Goal: Transaction & Acquisition: Purchase product/service

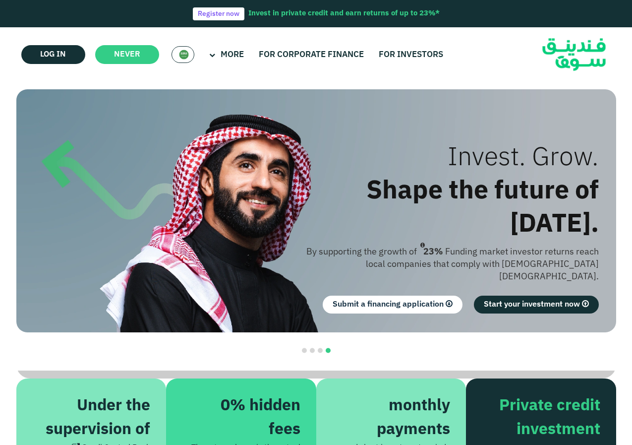
click at [187, 55] on img at bounding box center [184, 55] width 10 height 10
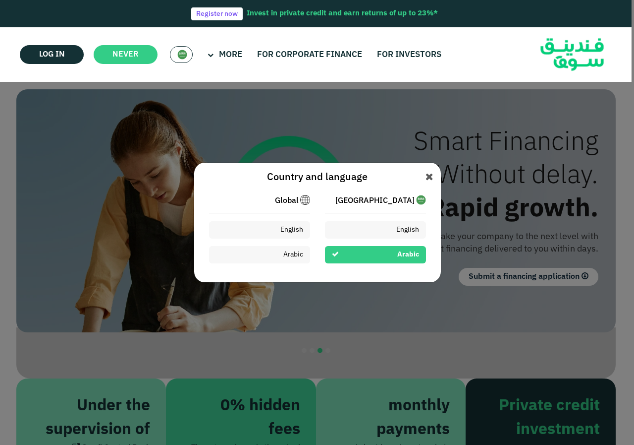
click at [283, 200] on font "Global" at bounding box center [287, 200] width 24 height 7
click at [302, 201] on img at bounding box center [305, 200] width 10 height 10
click at [412, 195] on span "[GEOGRAPHIC_DATA]" at bounding box center [375, 201] width 79 height 12
click at [411, 202] on font "Saudi Arabia" at bounding box center [375, 200] width 79 height 7
click at [379, 257] on div "Arabic" at bounding box center [375, 254] width 101 height 17
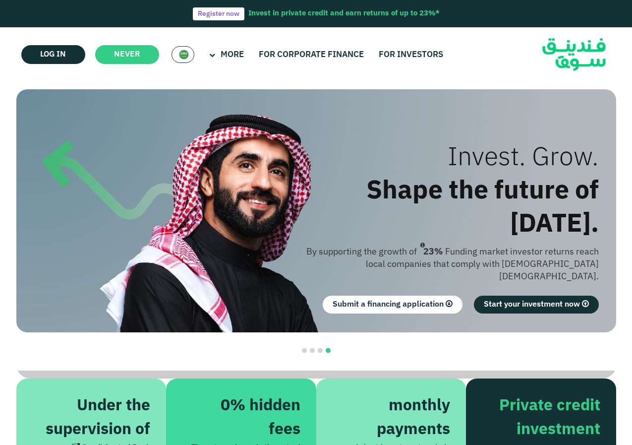
click at [181, 53] on img at bounding box center [184, 55] width 10 height 10
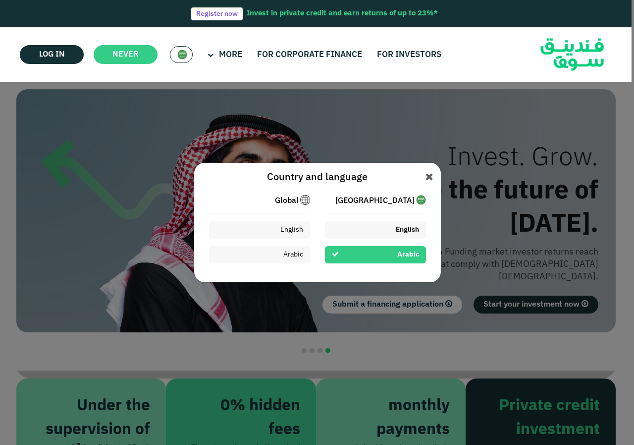
click at [378, 229] on div "English" at bounding box center [375, 229] width 101 height 17
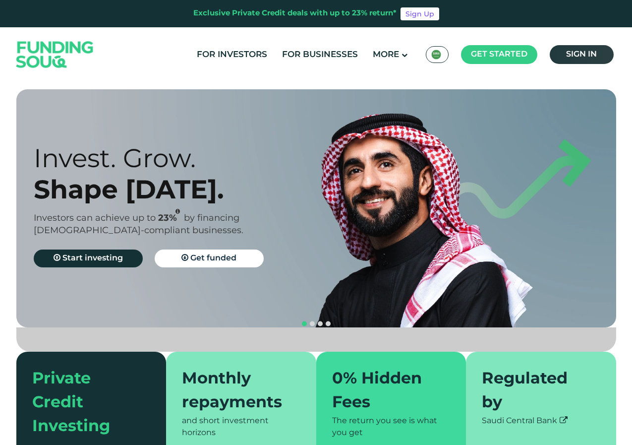
click at [584, 51] on link "Sign in" at bounding box center [582, 54] width 64 height 19
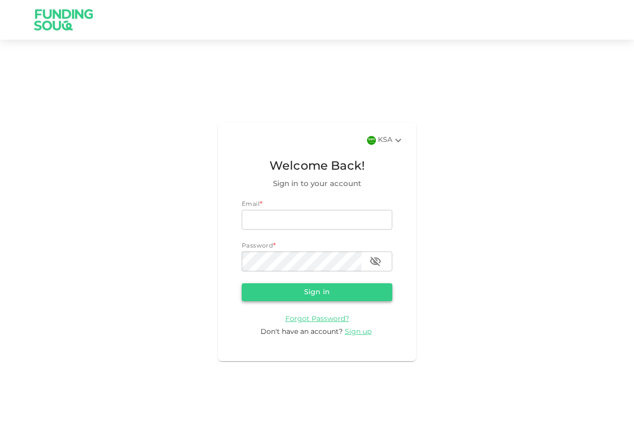
type input "sanfardeen@gmail.com"
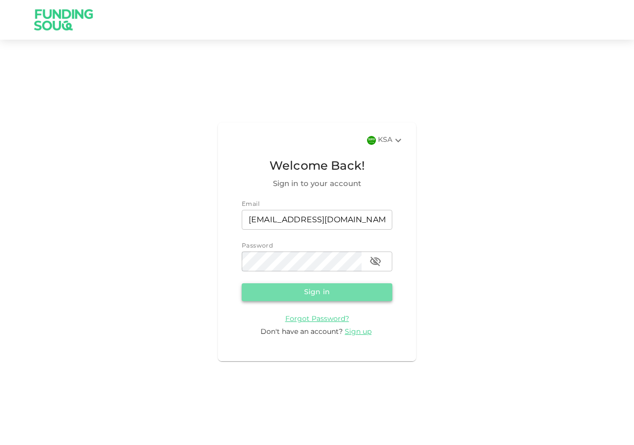
click at [325, 290] on button "Sign in" at bounding box center [317, 292] width 151 height 18
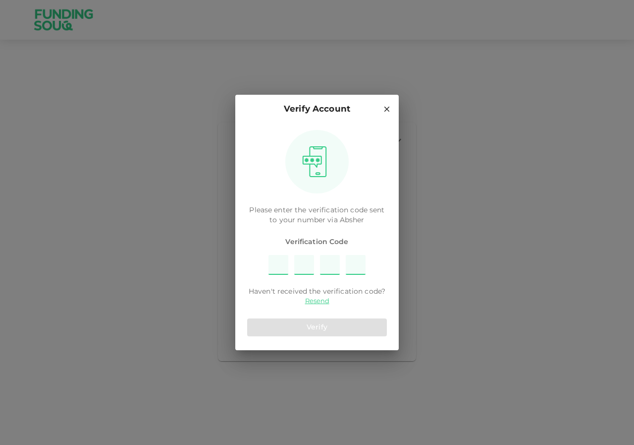
click at [278, 268] on input "Please enter OTP character 1" at bounding box center [279, 265] width 20 height 20
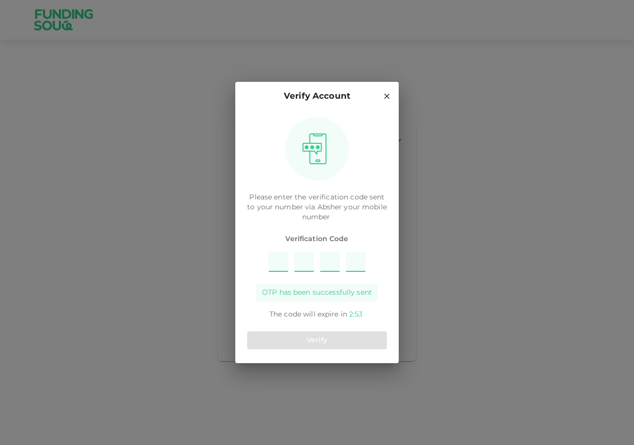
click at [279, 263] on input "Please enter OTP character 1" at bounding box center [279, 262] width 20 height 20
type input "1"
type input "3"
type input "4"
type input "7"
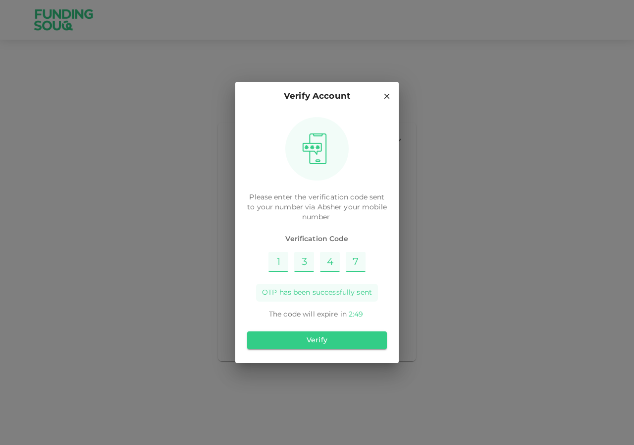
click at [320, 350] on div "Verify" at bounding box center [317, 340] width 140 height 26
click at [319, 341] on button "Verify" at bounding box center [317, 340] width 140 height 18
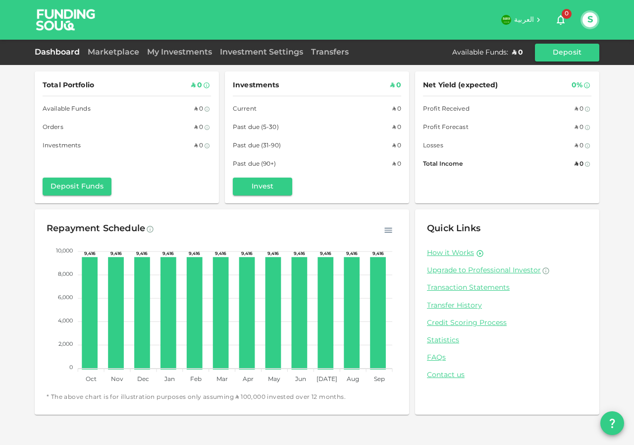
click at [525, 13] on div "العربية 0 S" at bounding box center [348, 20] width 503 height 20
click at [525, 17] on h6 "العربية" at bounding box center [524, 20] width 20 height 11
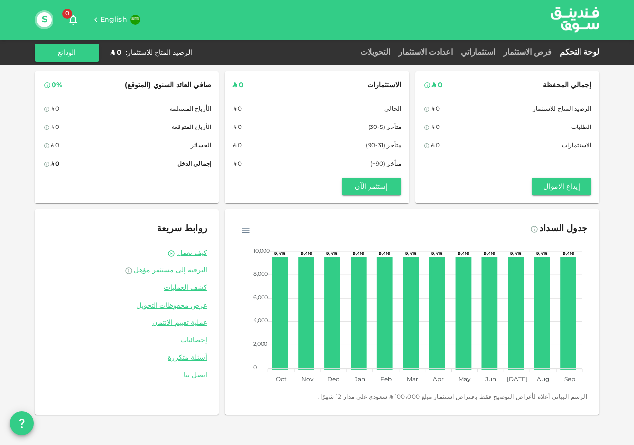
click at [99, 20] on icon at bounding box center [95, 19] width 9 height 9
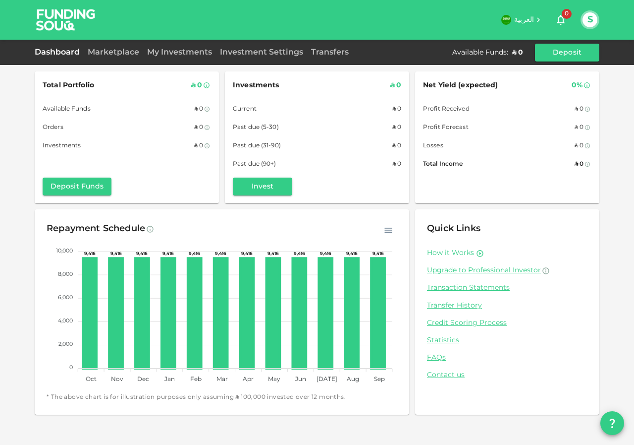
click at [455, 255] on link "How it Works" at bounding box center [450, 252] width 47 height 9
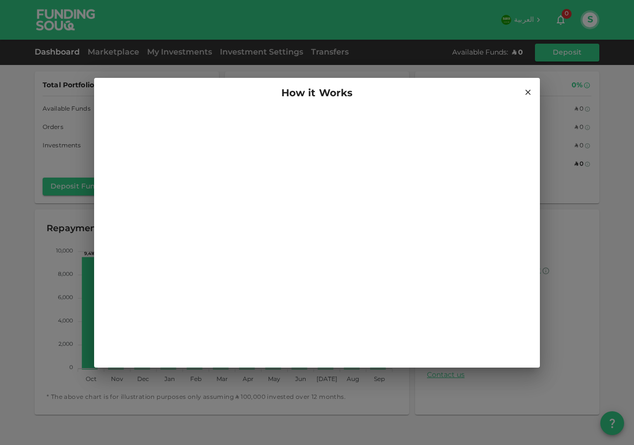
click at [526, 91] on icon at bounding box center [528, 92] width 9 height 9
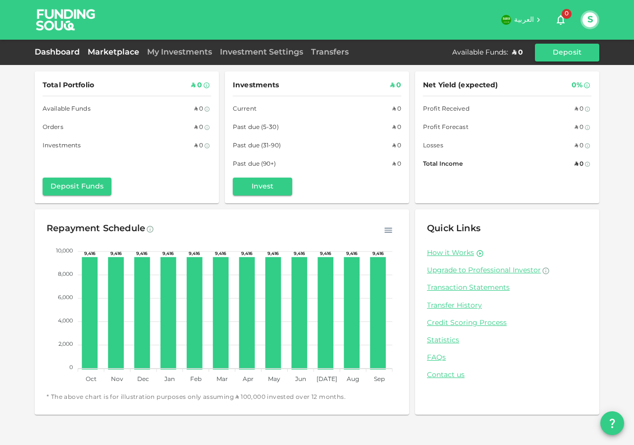
click at [130, 51] on link "Marketplace" at bounding box center [113, 52] width 59 height 7
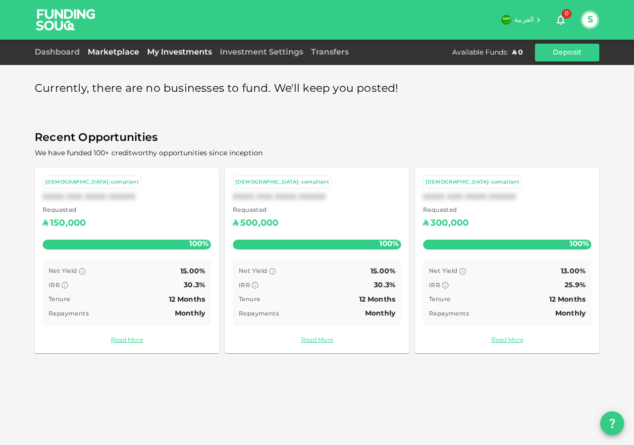
click at [163, 55] on link "My Investments" at bounding box center [179, 52] width 73 height 7
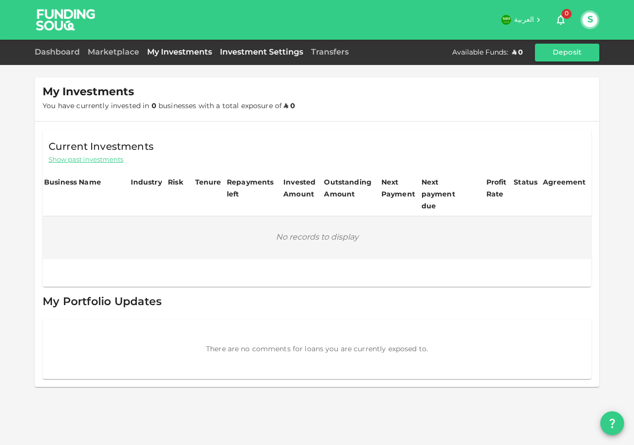
click at [232, 53] on link "Investment Settings" at bounding box center [261, 52] width 91 height 7
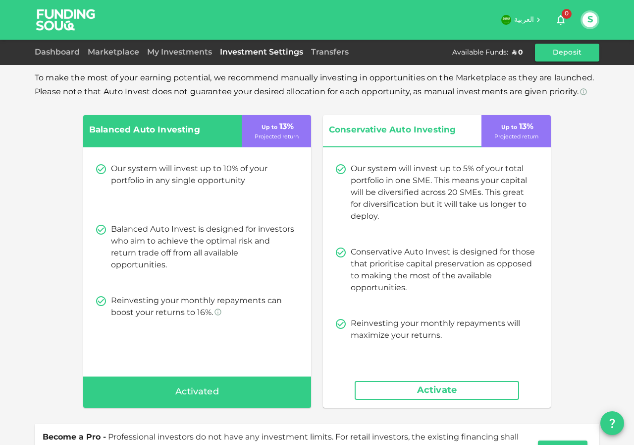
scroll to position [84, 0]
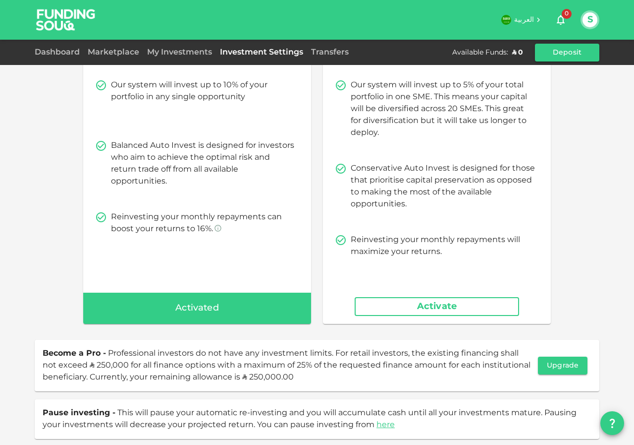
click at [329, 47] on div "Transfers" at bounding box center [330, 53] width 46 height 12
click at [330, 54] on link "Transfers" at bounding box center [330, 52] width 46 height 7
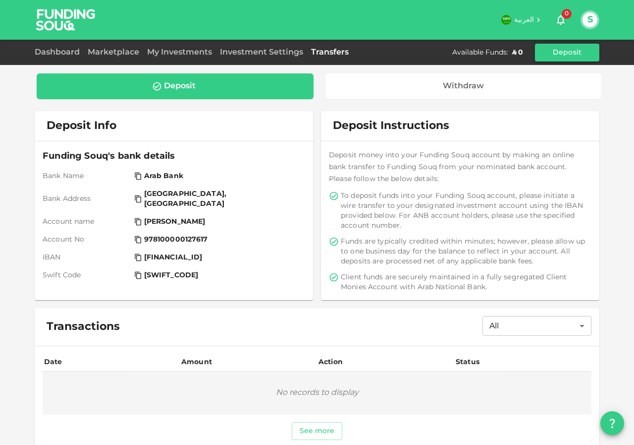
click at [597, 16] on button "S" at bounding box center [590, 19] width 15 height 15
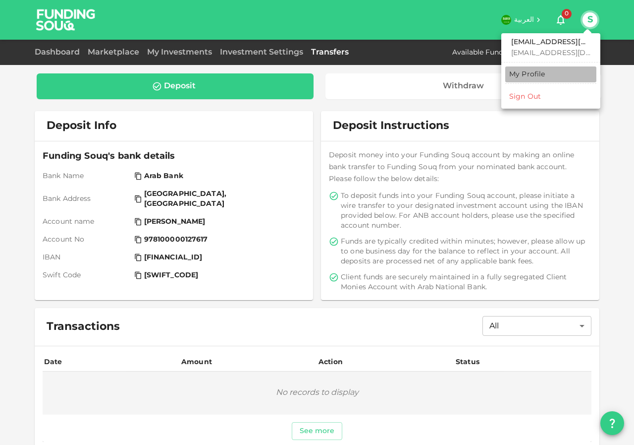
click at [528, 76] on div "My Profile" at bounding box center [527, 74] width 36 height 10
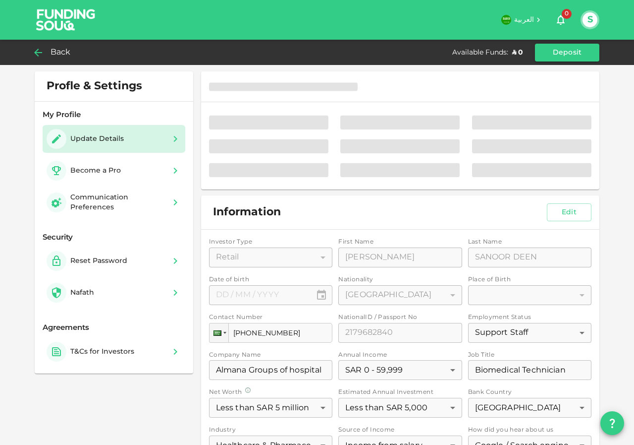
type input "⁦⁨[DATE]⁩⁩"
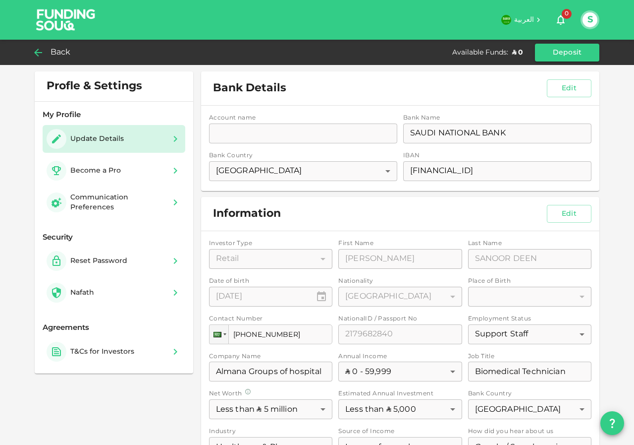
click at [278, 132] on div "Account name accountName accountName Bank Name bankName SAUDI NATIONAL BANK ban…" at bounding box center [400, 148] width 398 height 85
click at [294, 132] on div "Account name accountName accountName Bank Name bankName SAUDI NATIONAL BANK ban…" at bounding box center [400, 148] width 398 height 85
click at [102, 143] on div "Update Details" at bounding box center [97, 139] width 54 height 10
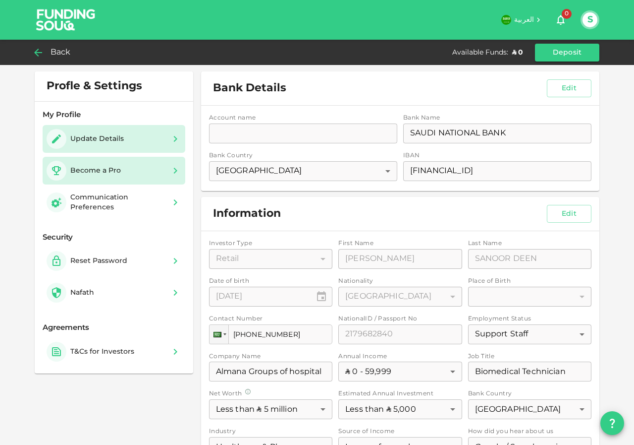
click at [103, 169] on div "Become a Pro" at bounding box center [95, 171] width 51 height 10
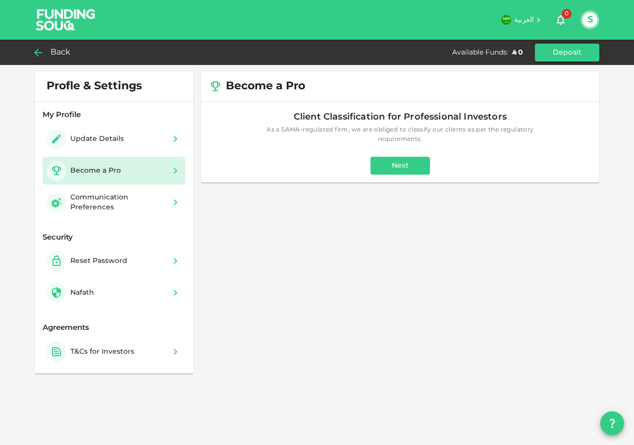
click at [399, 167] on button "Next" at bounding box center [400, 166] width 59 height 18
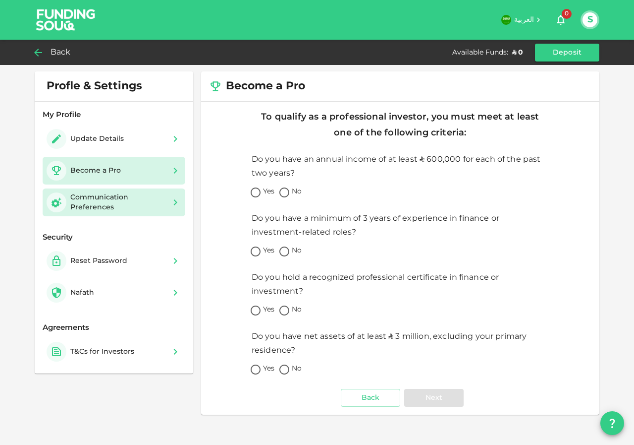
click at [138, 201] on div "Communication Preferences" at bounding box center [117, 202] width 95 height 20
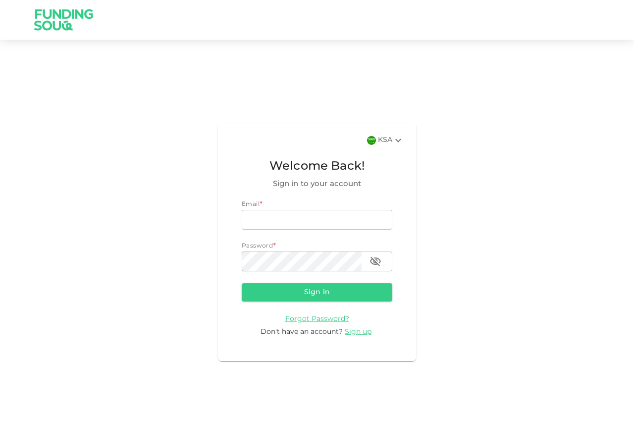
type input "[EMAIL_ADDRESS][DOMAIN_NAME]"
click at [400, 142] on icon at bounding box center [399, 140] width 12 height 12
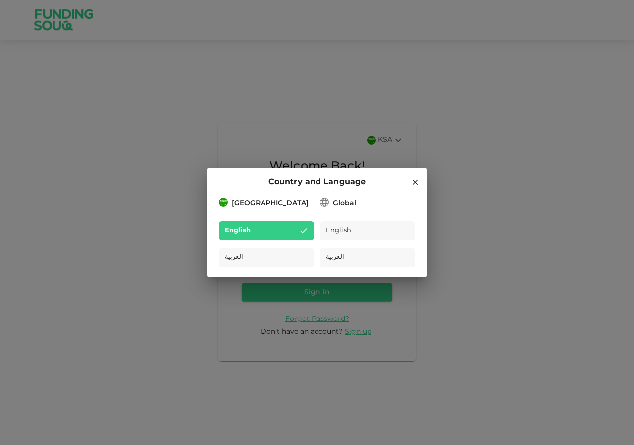
click at [336, 207] on div "Global" at bounding box center [344, 203] width 23 height 10
click at [338, 201] on div "Global" at bounding box center [344, 203] width 23 height 10
click at [242, 207] on div "[GEOGRAPHIC_DATA]" at bounding box center [270, 203] width 77 height 10
click at [239, 202] on div "[GEOGRAPHIC_DATA]" at bounding box center [270, 203] width 77 height 10
click at [321, 202] on icon at bounding box center [325, 202] width 10 height 10
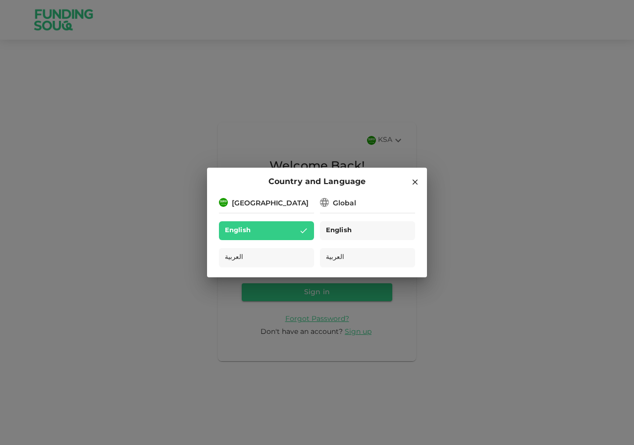
click at [349, 229] on span "English" at bounding box center [339, 230] width 26 height 11
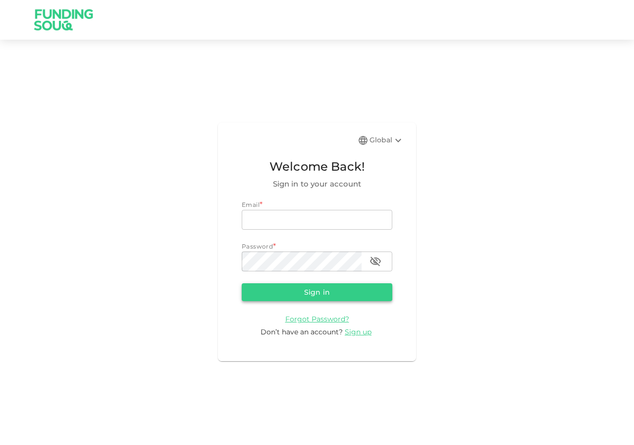
type input "[EMAIL_ADDRESS][DOMAIN_NAME]"
click at [312, 294] on button "Sign in" at bounding box center [317, 292] width 151 height 18
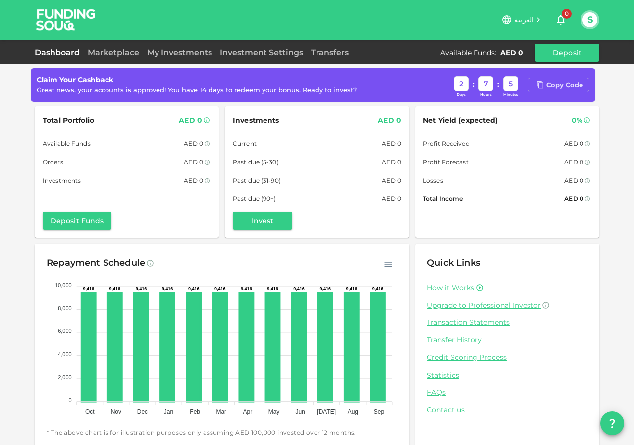
click at [545, 85] on icon at bounding box center [541, 85] width 8 height 8
click at [294, 88] on div "Great news, your accounts is approved! You have 14 days to redeem your bonus. R…" at bounding box center [197, 90] width 320 height 10
click at [339, 89] on div "Great news, your accounts is approved! You have 14 days to redeem your bonus. R…" at bounding box center [197, 90] width 320 height 10
click at [126, 87] on div "Great news, your accounts is approved! You have 14 days to redeem your bonus. R…" at bounding box center [197, 90] width 320 height 10
click at [540, 19] on icon at bounding box center [538, 20] width 3 height 4
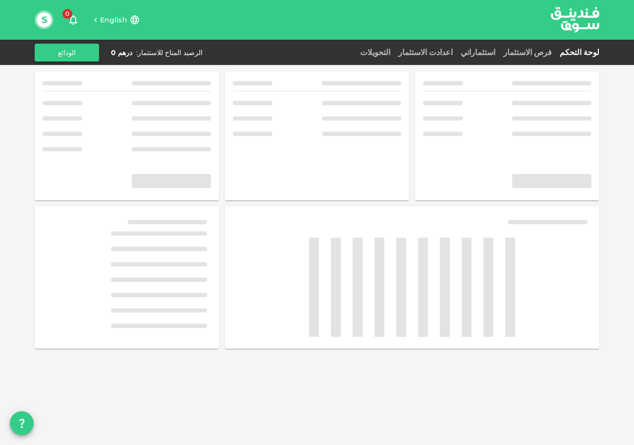
click at [112, 19] on span "English" at bounding box center [113, 19] width 27 height 9
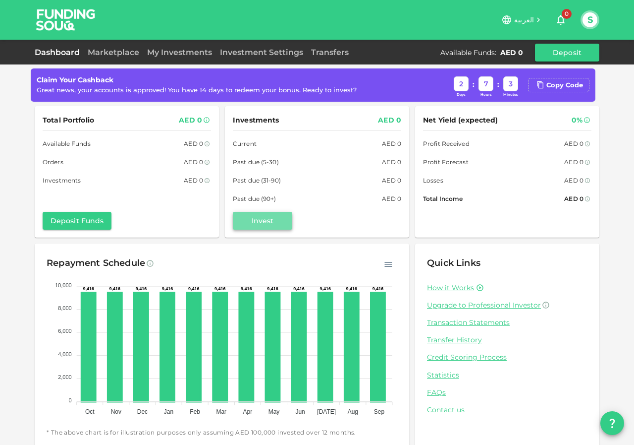
click at [251, 221] on button "Invest" at bounding box center [262, 221] width 59 height 18
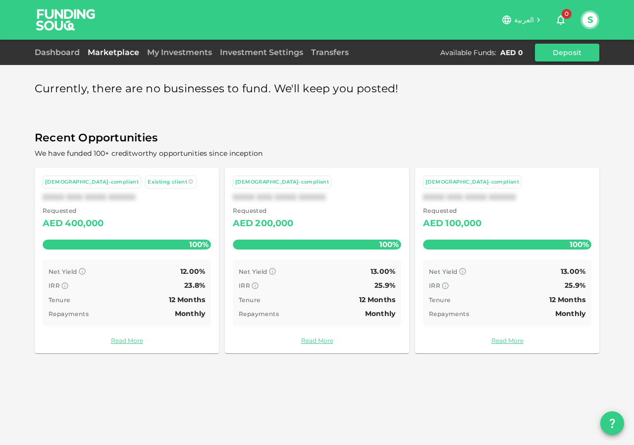
click at [125, 293] on div "Tenure 12 Months" at bounding box center [127, 299] width 157 height 12
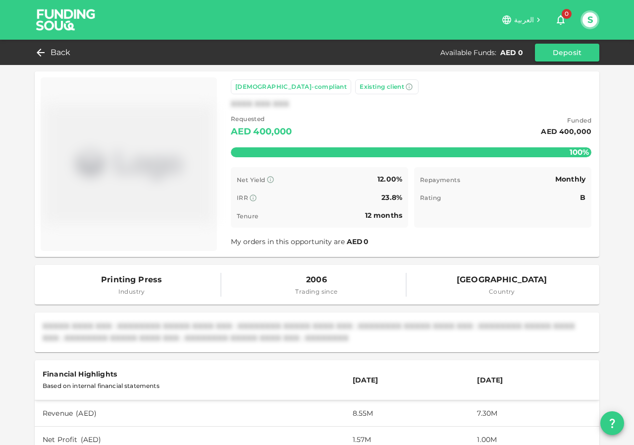
click at [367, 237] on div "My orders in this opportunity are AED 0" at bounding box center [411, 241] width 361 height 12
click at [356, 240] on span "AED" at bounding box center [355, 241] width 16 height 9
click at [396, 150] on div "Remaining : AED 0" at bounding box center [411, 143] width 361 height 39
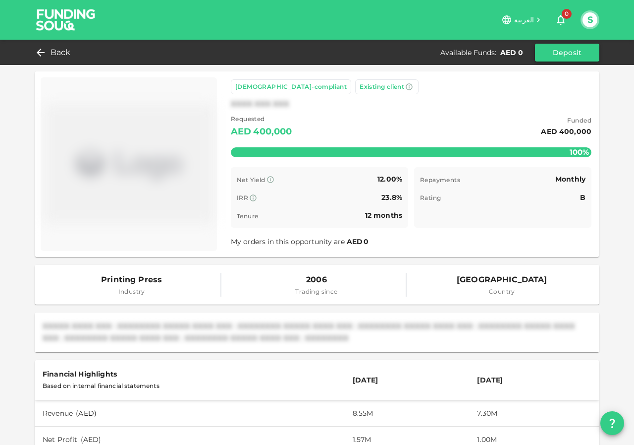
click at [569, 54] on button "Deposit" at bounding box center [567, 53] width 64 height 18
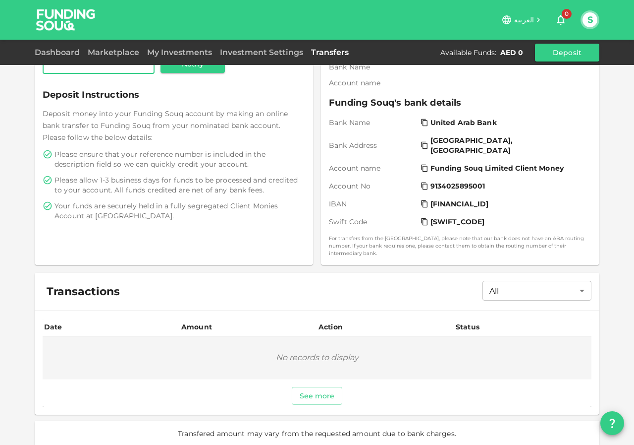
scroll to position [24, 0]
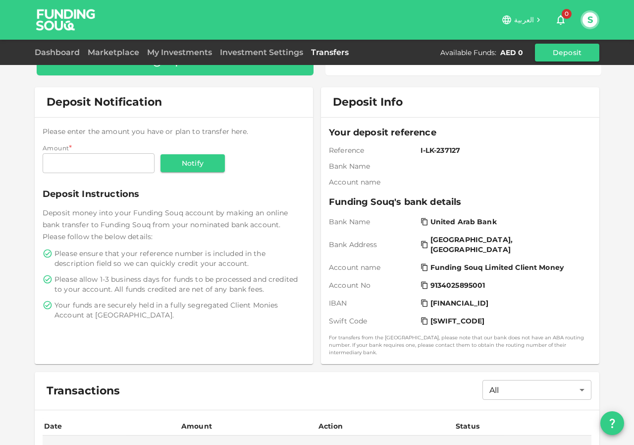
click at [391, 185] on span "Account name" at bounding box center [373, 182] width 88 height 10
click at [106, 159] on input "Amount" at bounding box center [99, 163] width 112 height 20
type input "100"
click at [176, 199] on span "Deposit Instructions" at bounding box center [174, 194] width 263 height 14
click at [266, 50] on link "Investment Settings" at bounding box center [261, 52] width 91 height 9
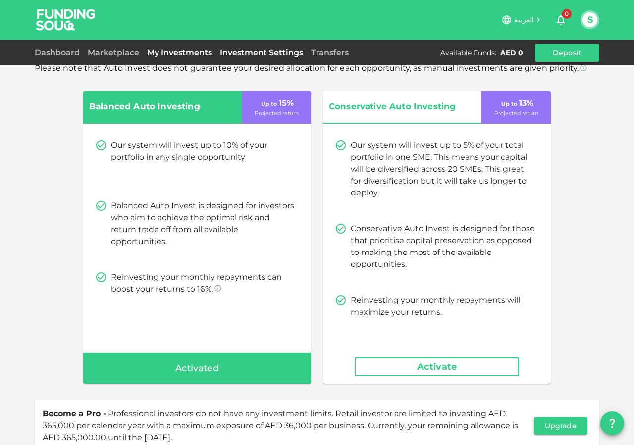
click at [169, 49] on link "My Investments" at bounding box center [179, 52] width 73 height 9
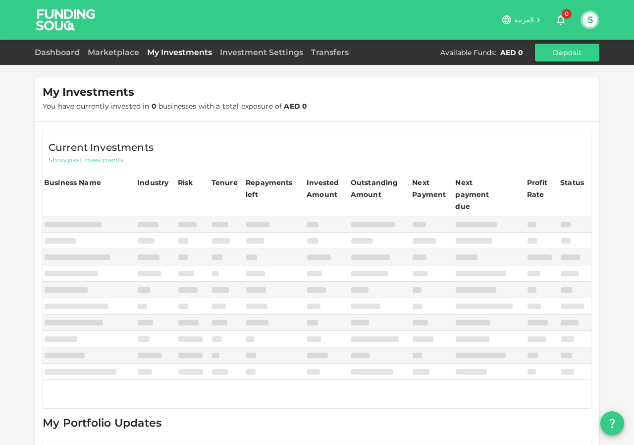
click at [110, 57] on div "Marketplace" at bounding box center [113, 53] width 59 height 12
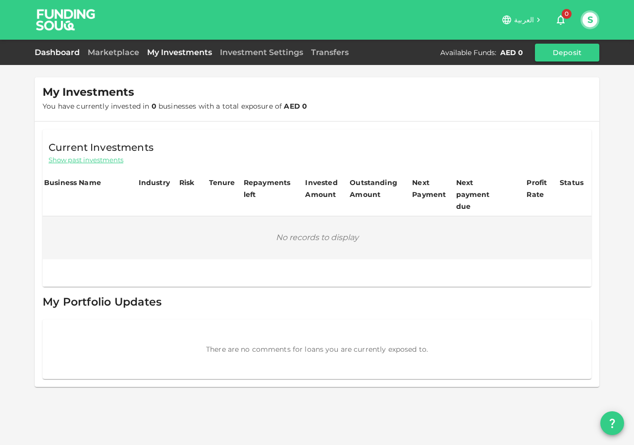
click at [60, 56] on link "Dashboard" at bounding box center [59, 52] width 49 height 9
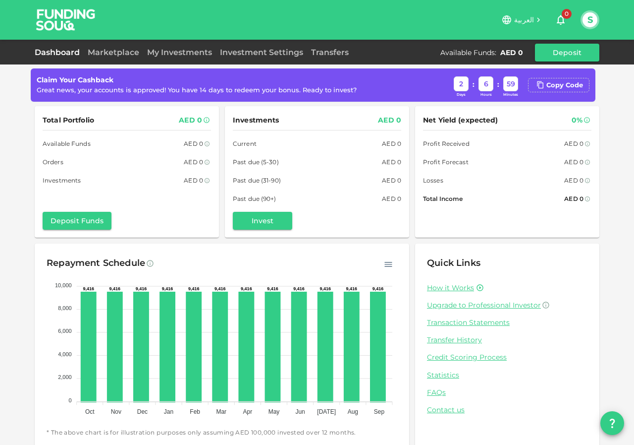
click at [591, 20] on button "S" at bounding box center [590, 19] width 15 height 15
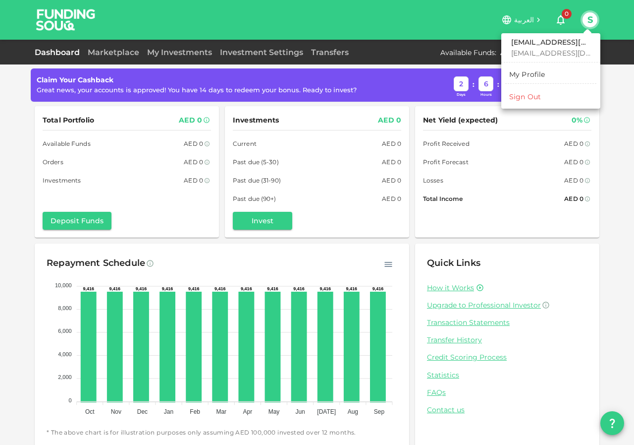
click at [527, 97] on div "Sign Out" at bounding box center [525, 97] width 32 height 10
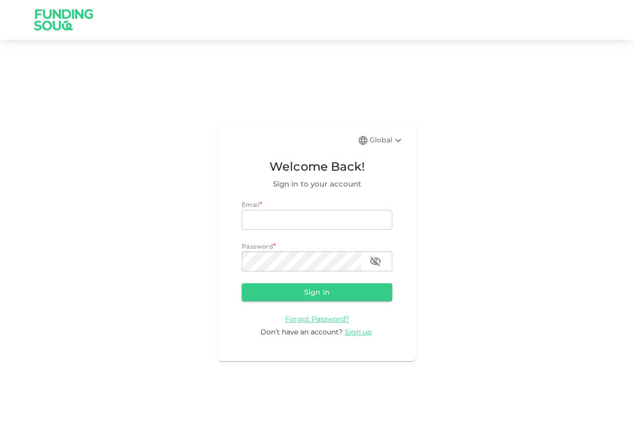
type input "sanfardeen@gmail.com"
click at [388, 138] on div "Global" at bounding box center [387, 140] width 35 height 12
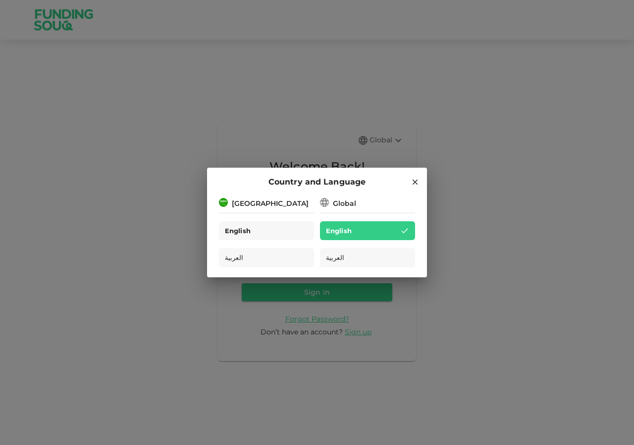
click at [249, 231] on span "English" at bounding box center [238, 230] width 26 height 11
